Goal: Obtain resource: Download file/media

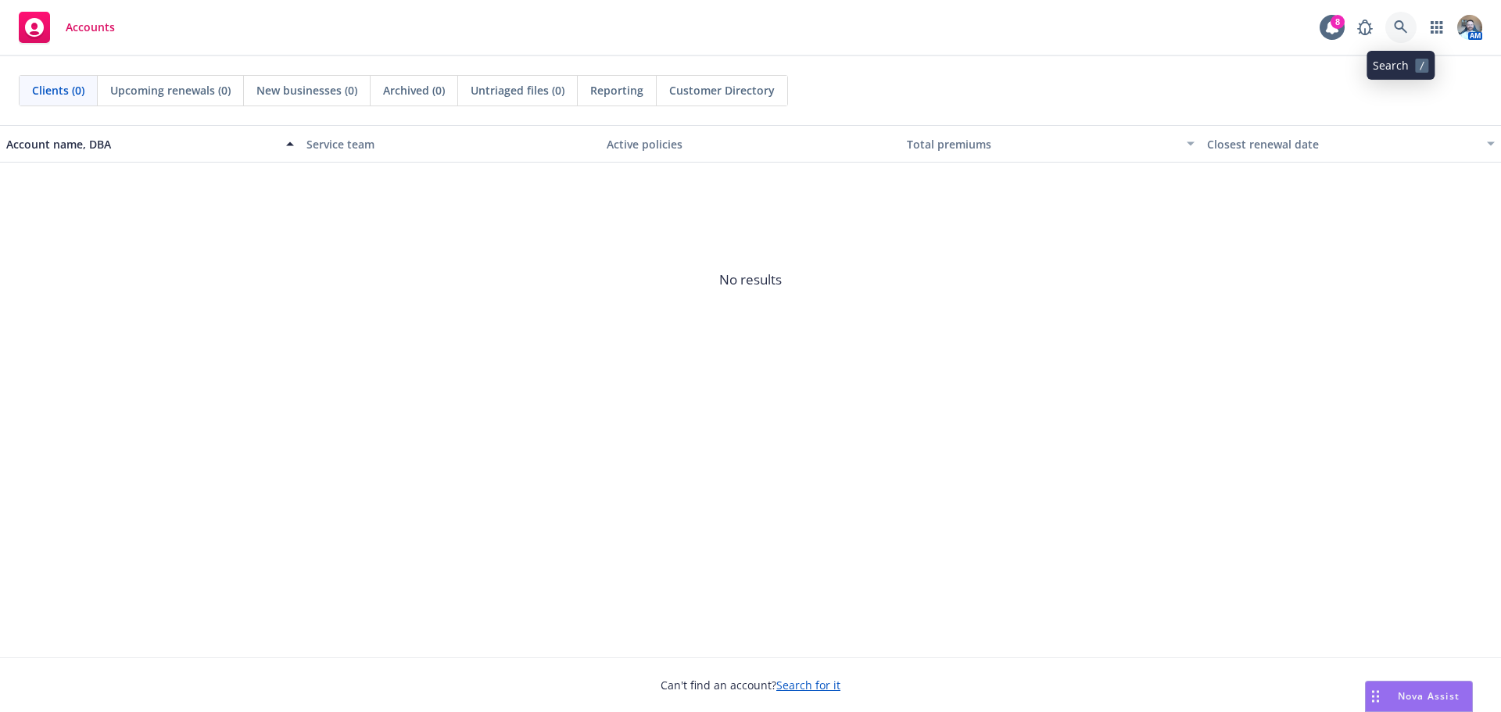
click at [1396, 34] on link at bounding box center [1400, 27] width 31 height 31
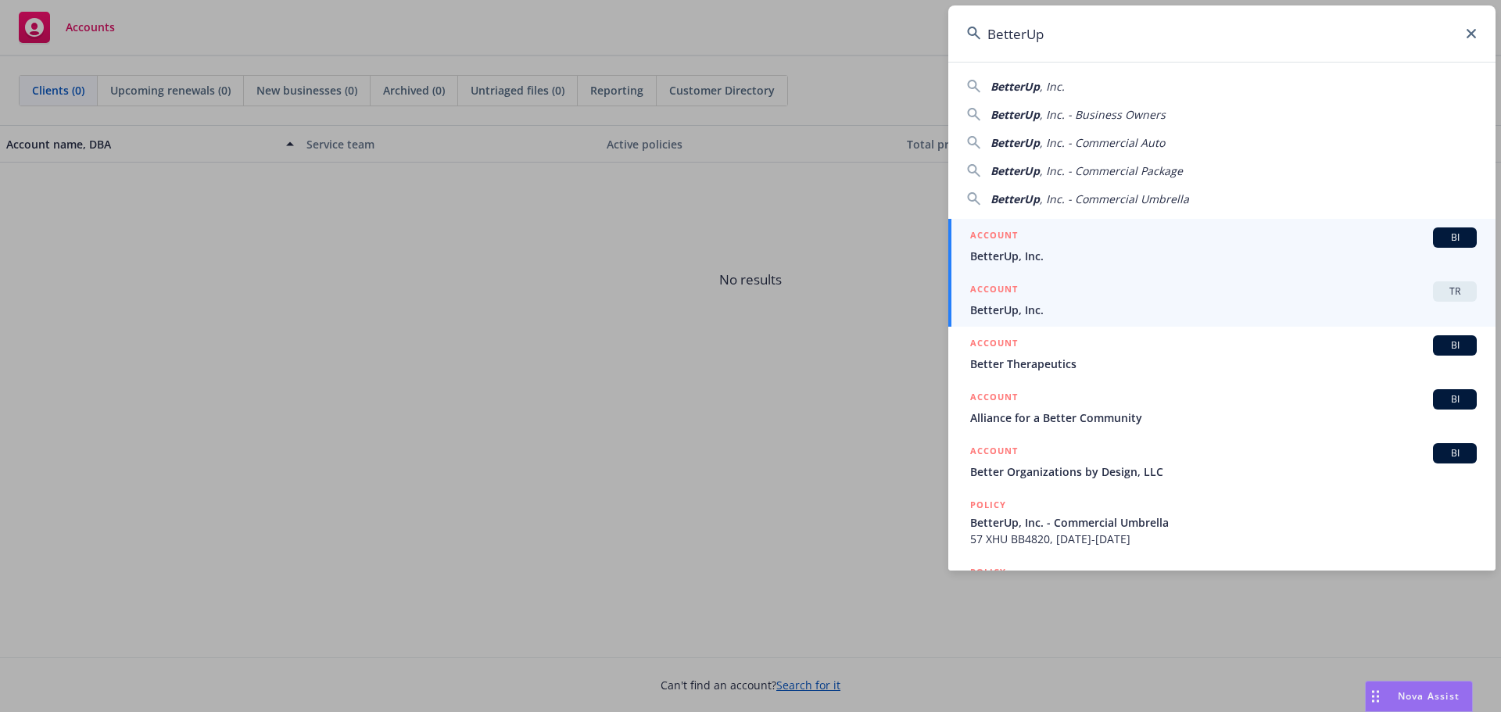
type input "BetterUp"
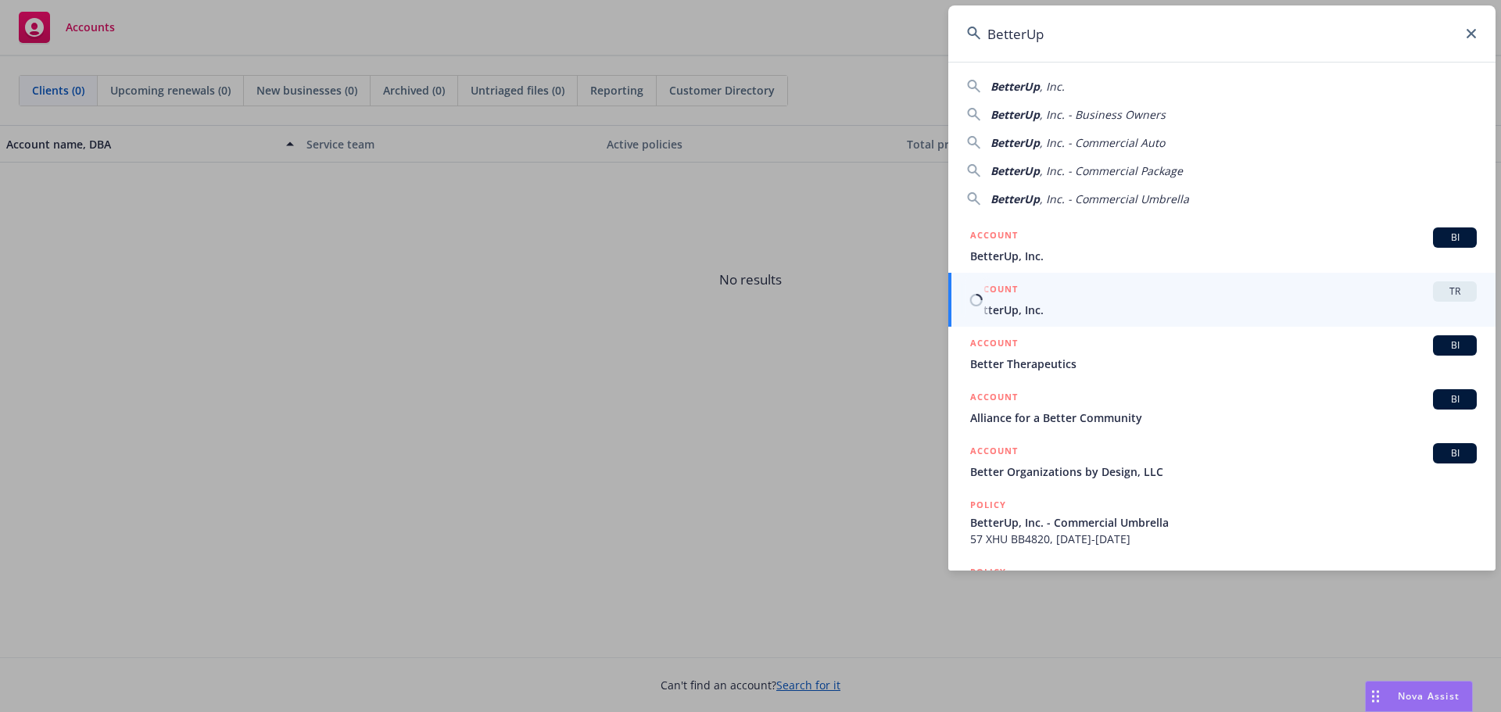
click at [1201, 303] on span "BetterUp, Inc." at bounding box center [1223, 310] width 507 height 16
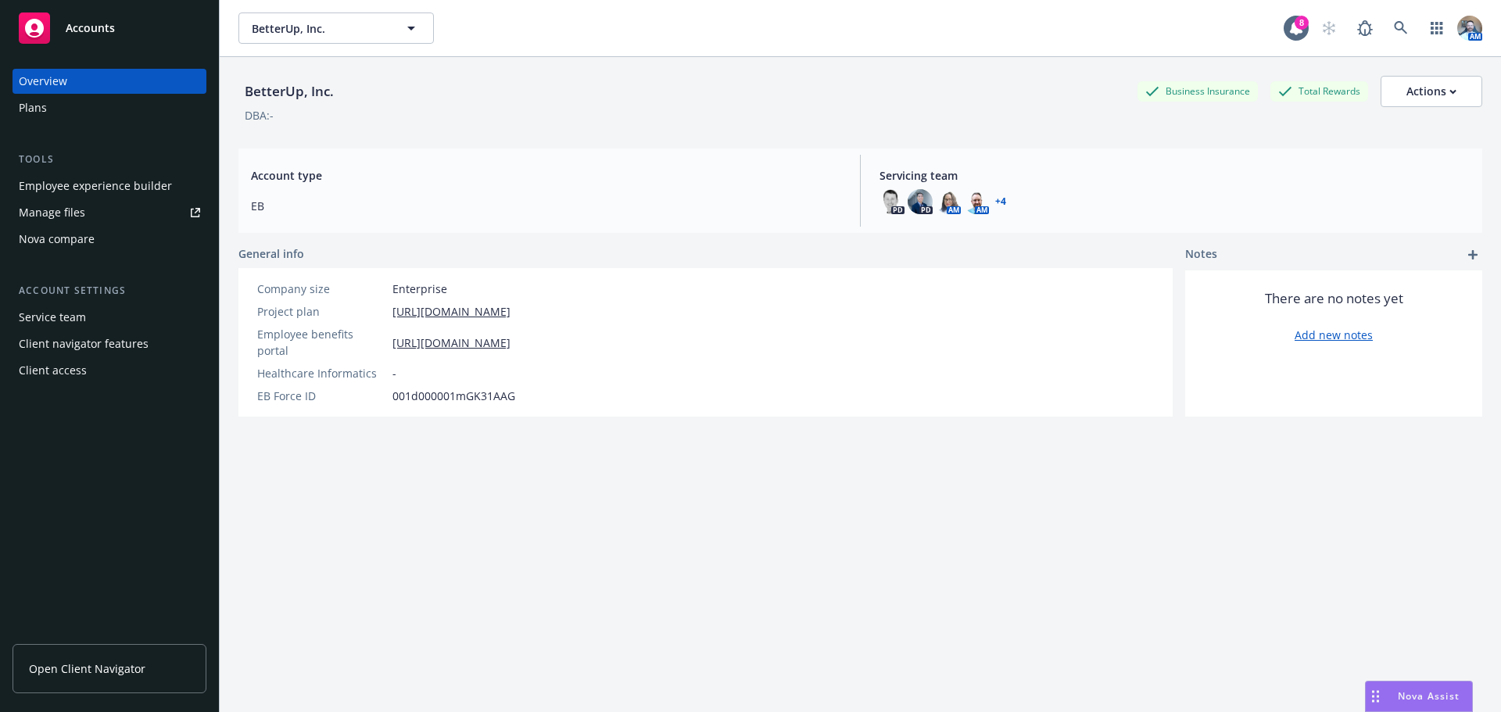
click at [51, 99] on div "Plans" at bounding box center [109, 107] width 181 height 25
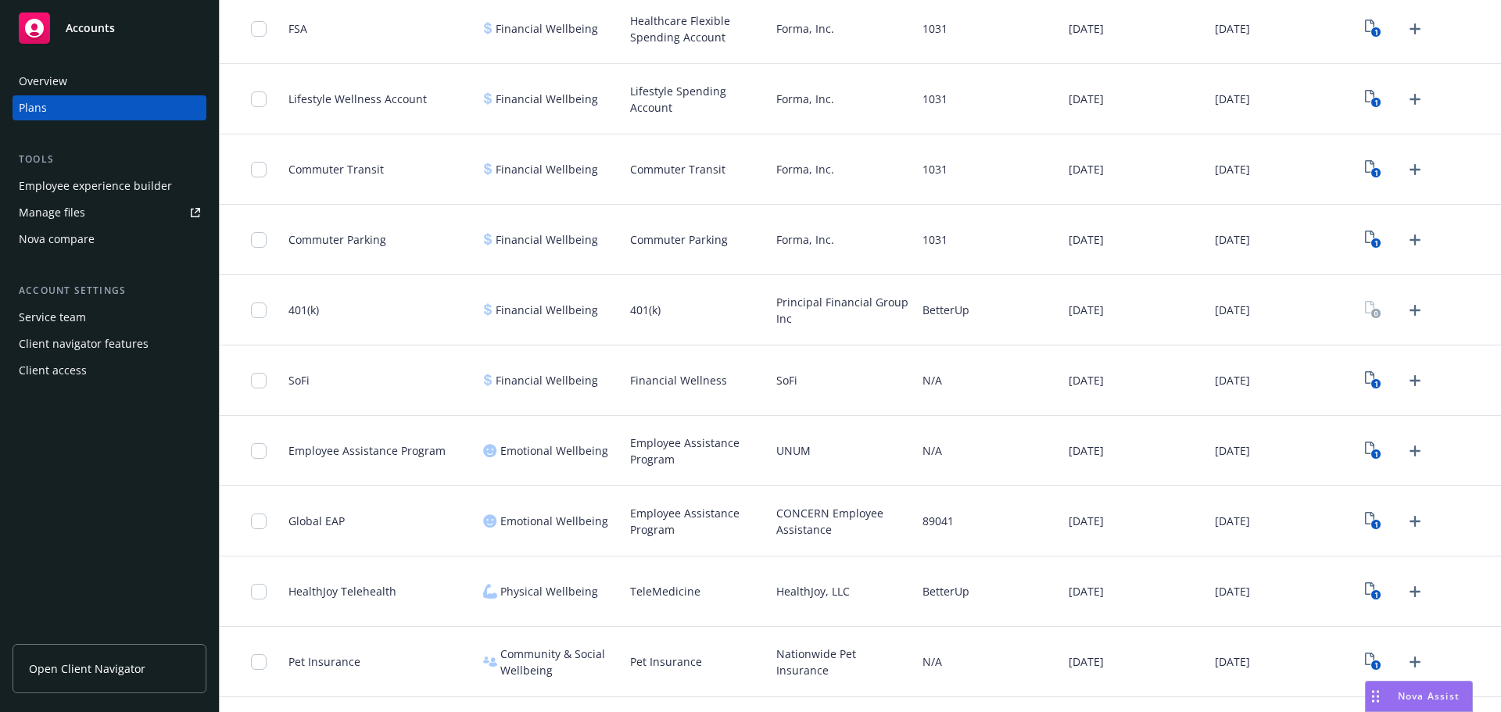
scroll to position [1798, 0]
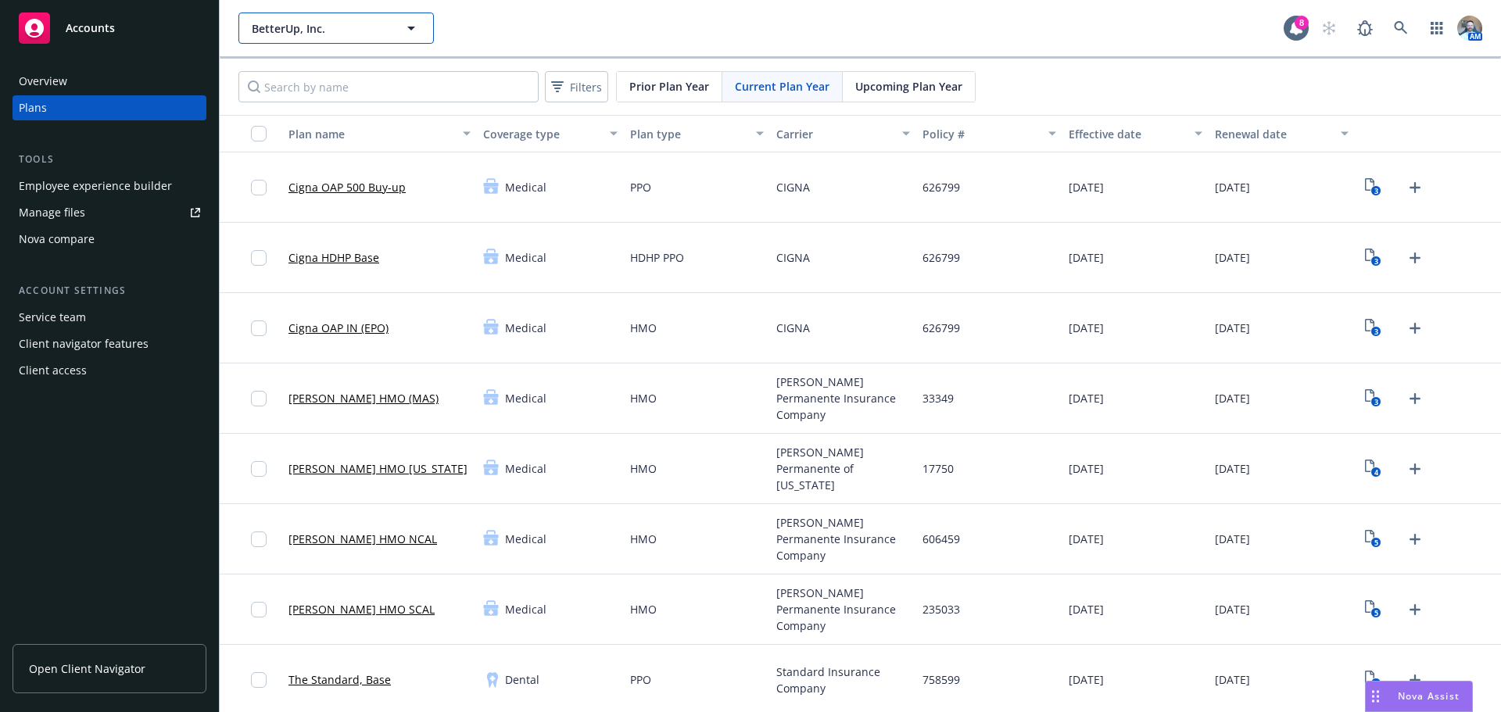
click at [330, 32] on span "BetterUp, Inc." at bounding box center [319, 28] width 135 height 16
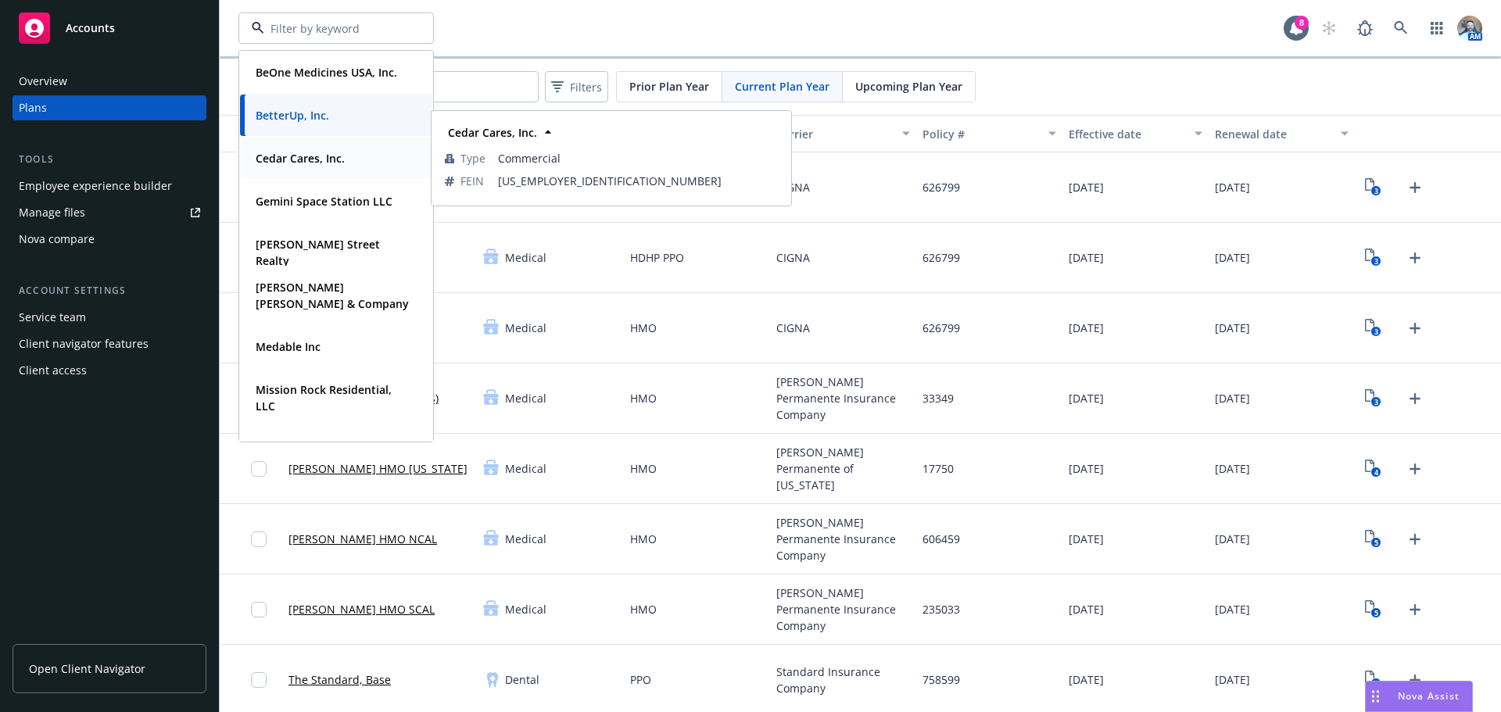
click at [292, 167] on div "Cedar Cares, Inc." at bounding box center [298, 158] width 99 height 23
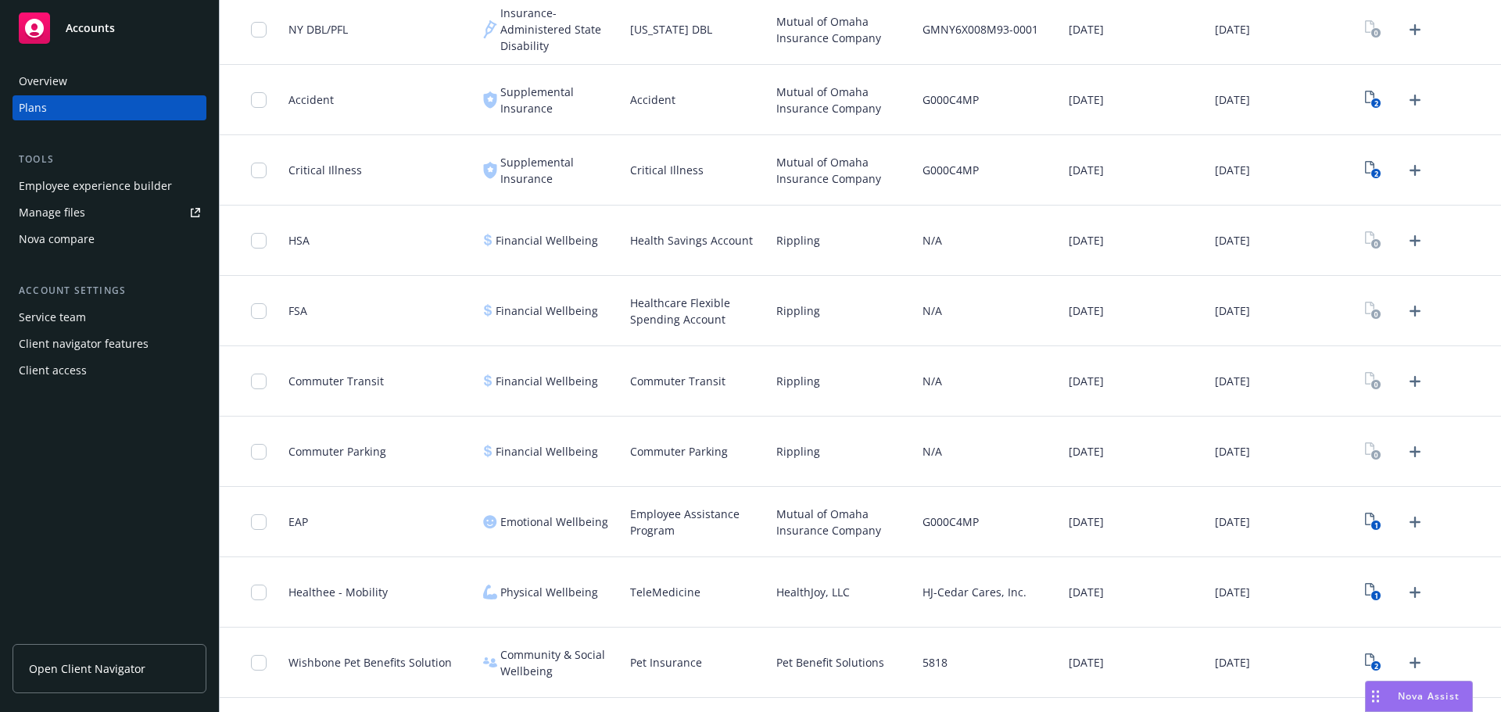
scroll to position [1340, 0]
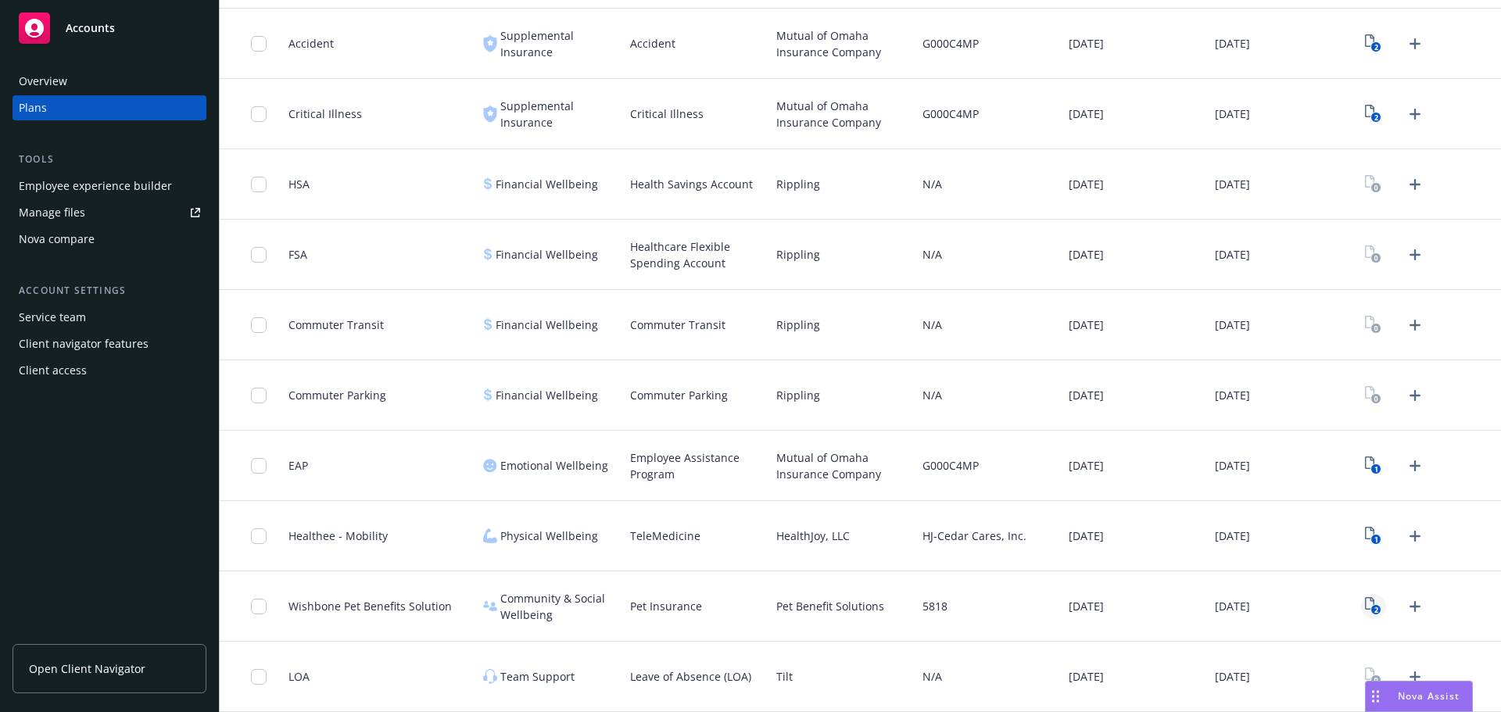
click at [1371, 611] on rect "View Plan Documents" at bounding box center [1376, 610] width 10 height 10
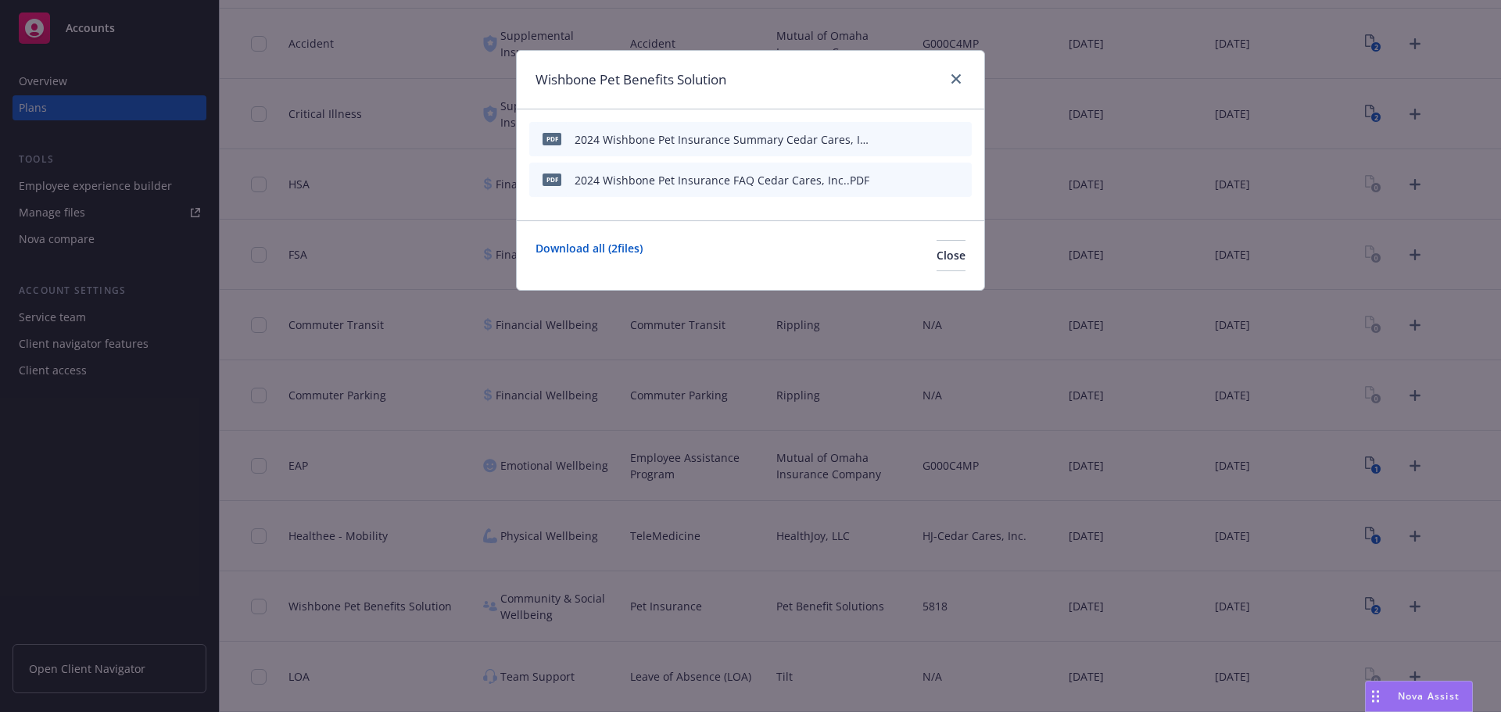
click at [934, 181] on icon "preview file" at bounding box center [932, 179] width 14 height 11
click at [952, 77] on icon "close" at bounding box center [956, 78] width 9 height 9
